Goal: Transaction & Acquisition: Purchase product/service

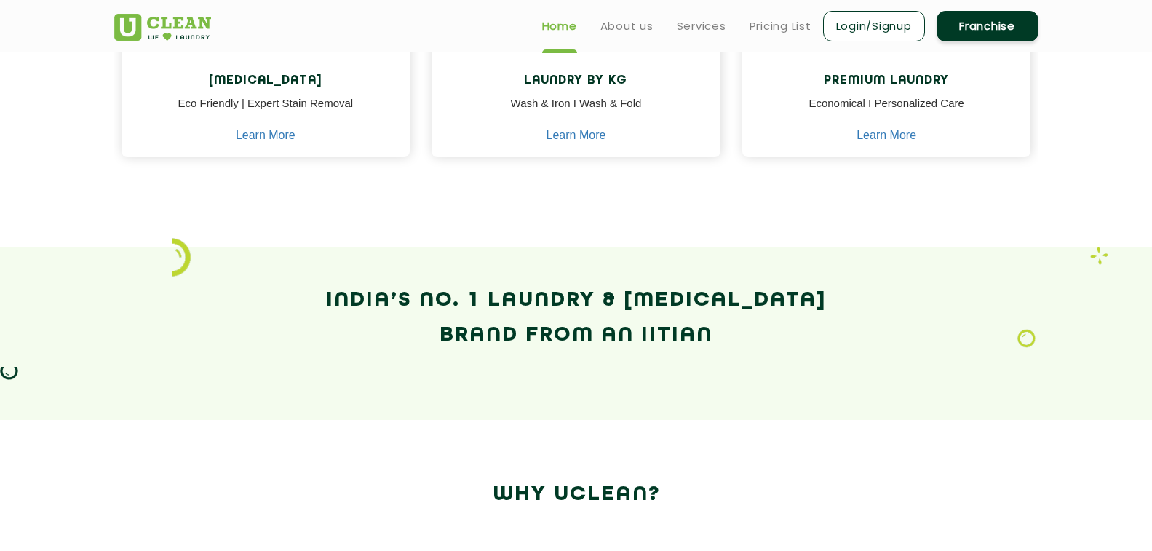
scroll to position [800, 0]
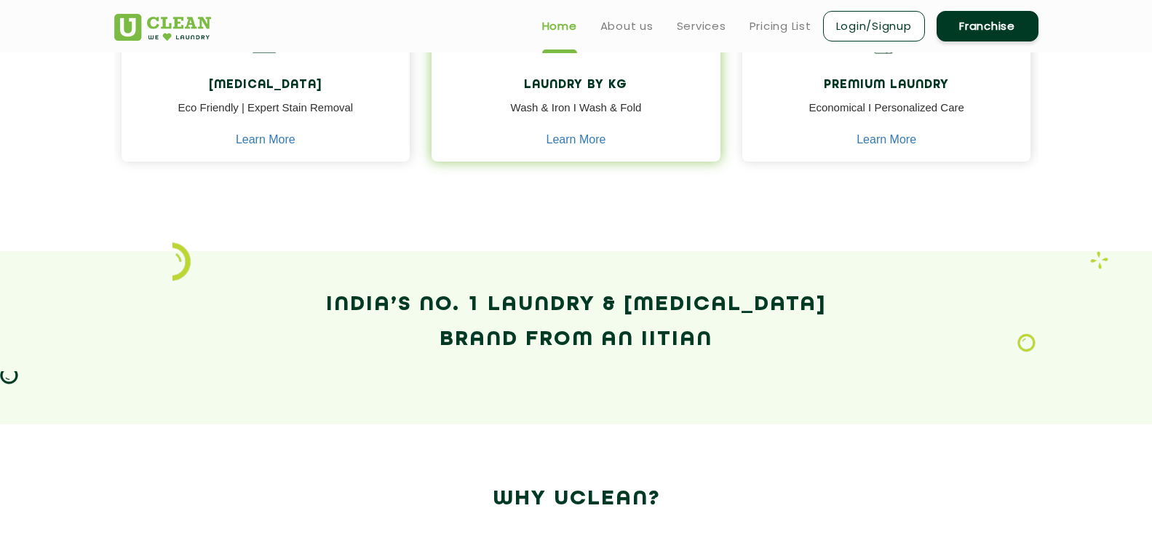
click at [559, 84] on h4 "Laundry by Kg" at bounding box center [575, 86] width 267 height 14
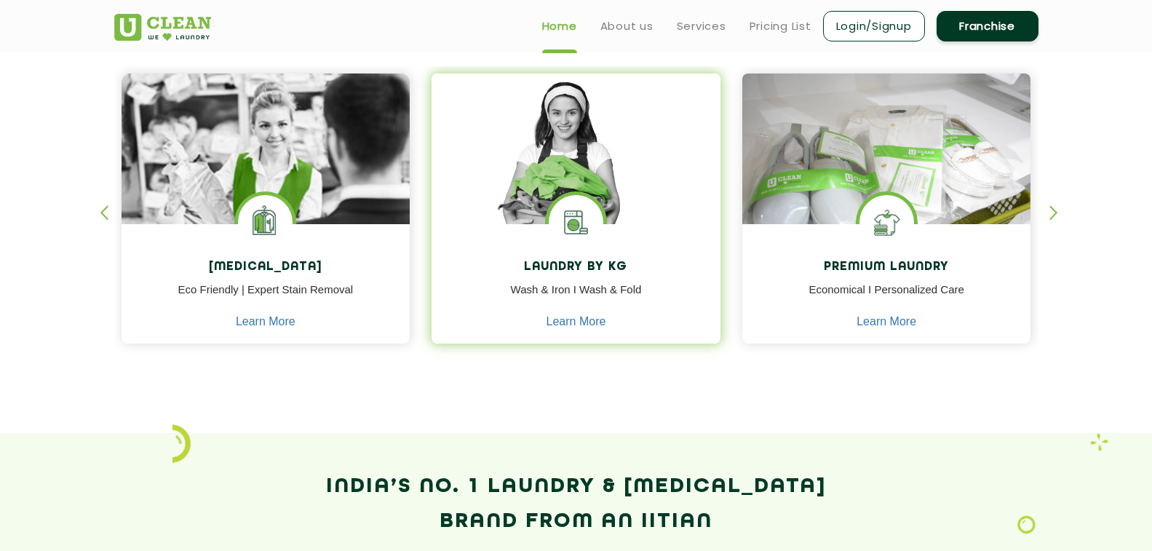
scroll to position [582, 0]
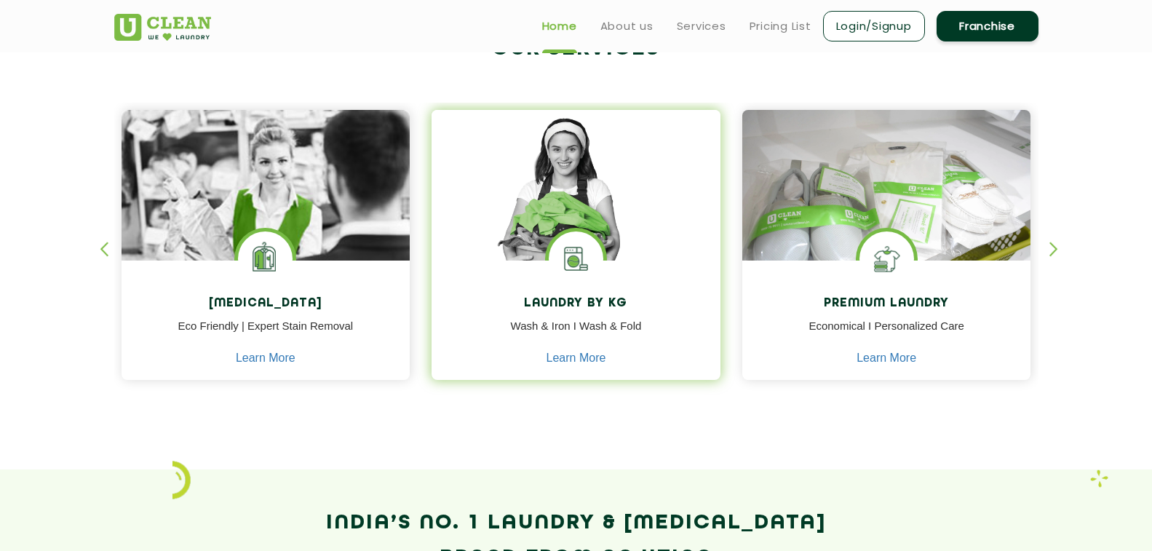
click at [558, 212] on img at bounding box center [576, 206] width 289 height 192
click at [555, 203] on img at bounding box center [576, 206] width 289 height 192
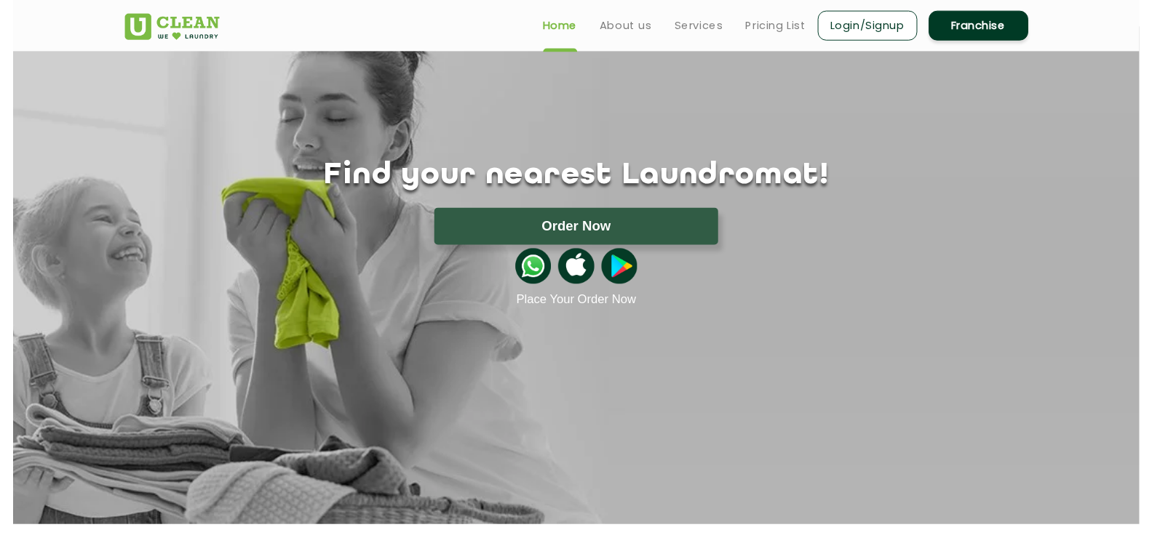
scroll to position [0, 0]
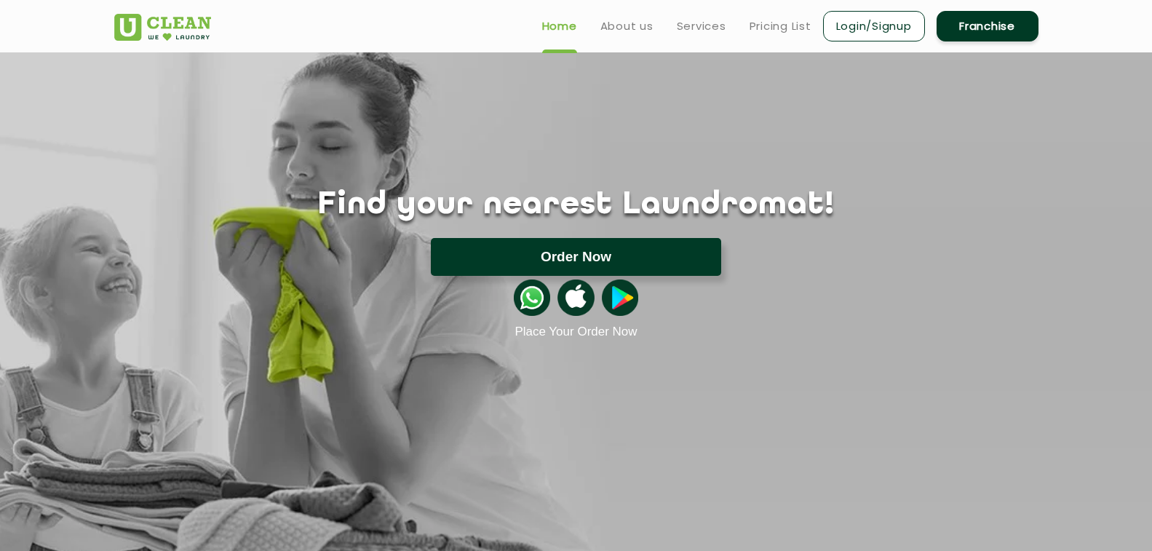
click at [584, 253] on button "Order Now" at bounding box center [576, 257] width 290 height 38
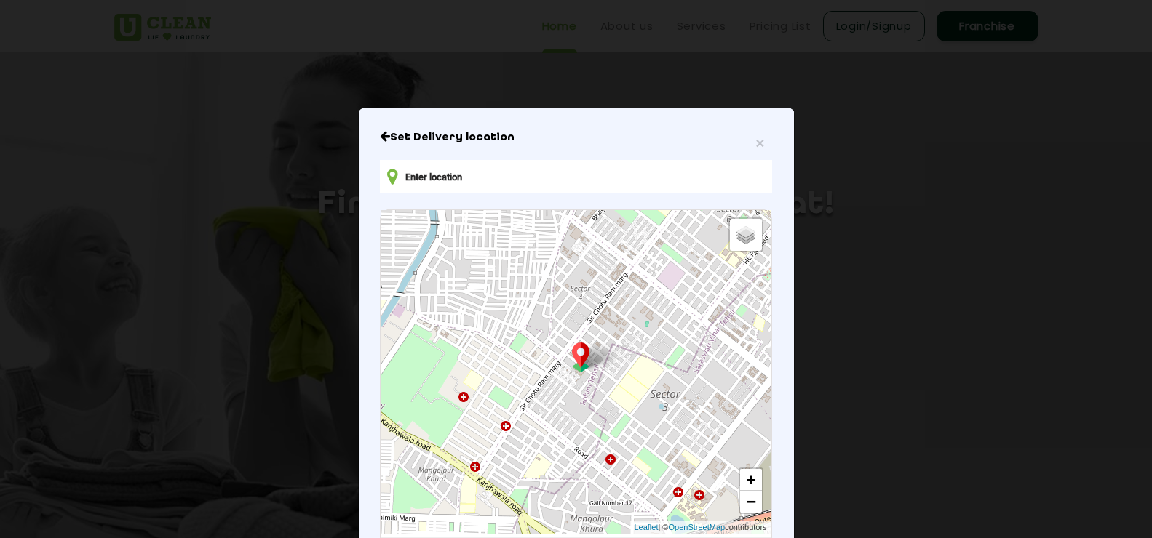
type input "[STREET_ADDRESS]"
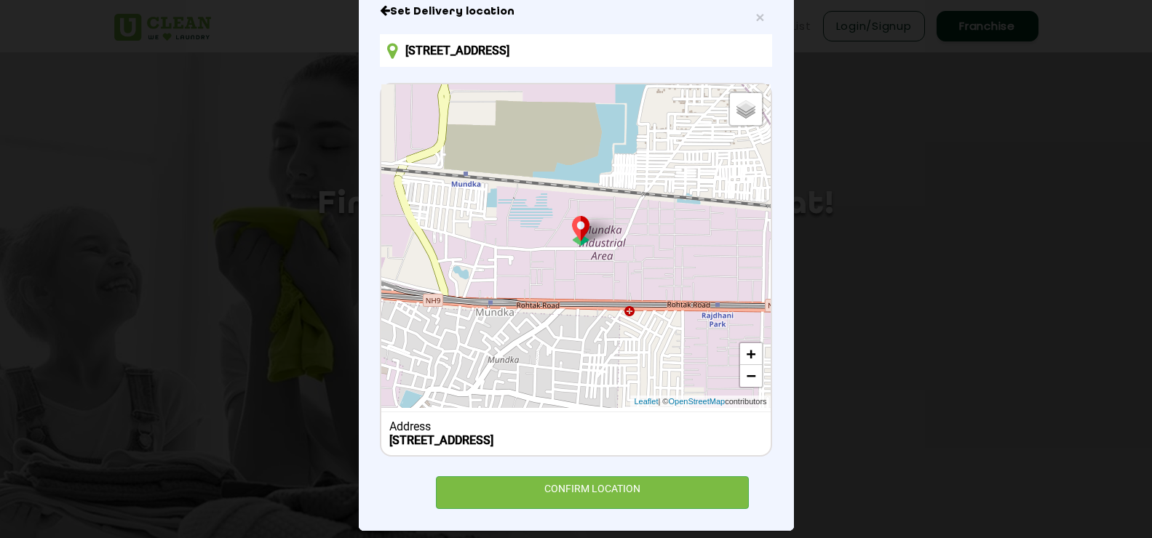
scroll to position [142, 0]
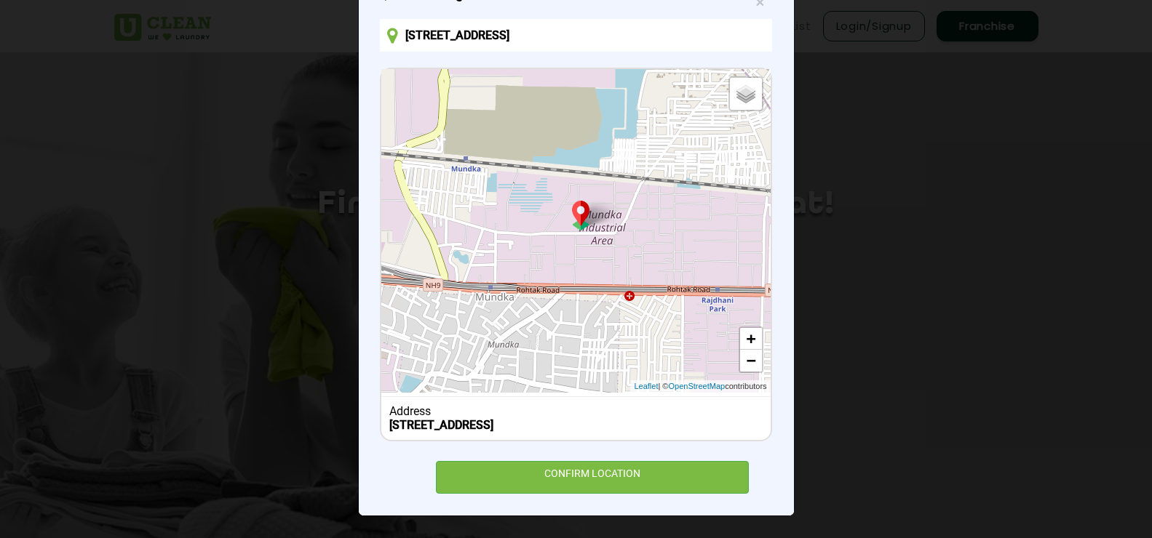
click at [401, 426] on b "[STREET_ADDRESS]" at bounding box center [441, 425] width 104 height 14
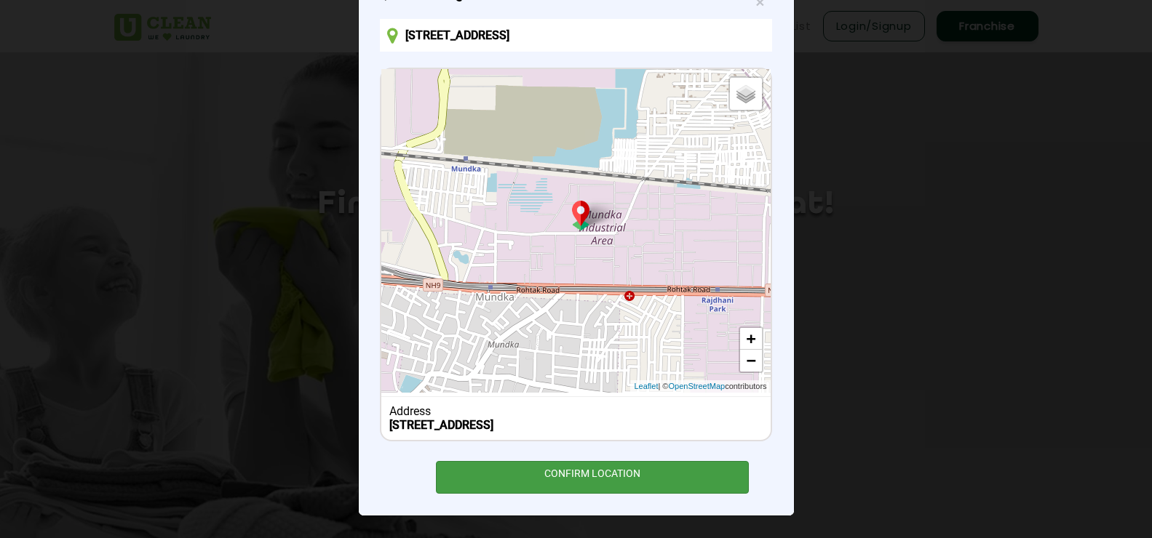
click at [587, 472] on div "CONFIRM LOCATION" at bounding box center [593, 477] width 314 height 33
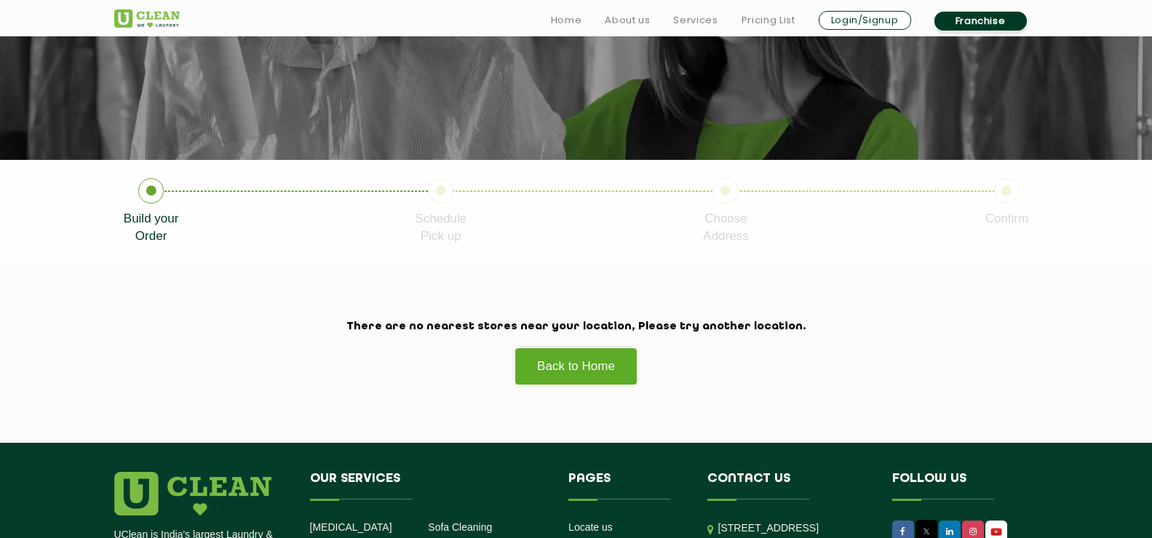
scroll to position [218, 0]
